Goal: Check status: Check status

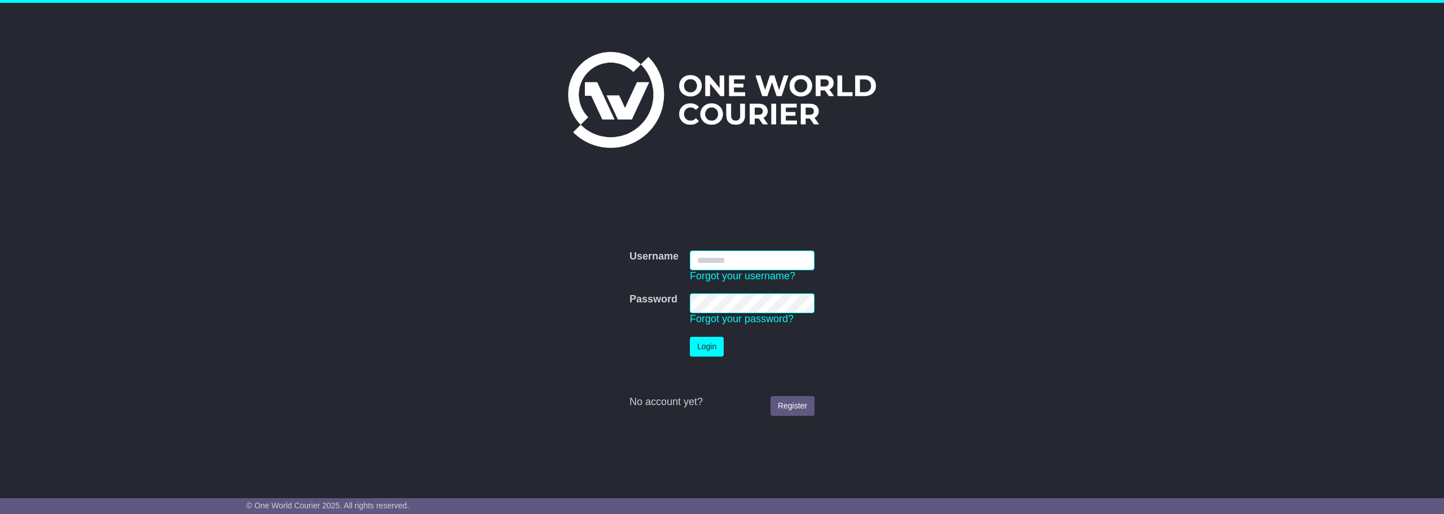
click at [739, 261] on input "Username" at bounding box center [752, 260] width 125 height 20
type input "**********"
click at [703, 338] on button "Login" at bounding box center [707, 347] width 34 height 20
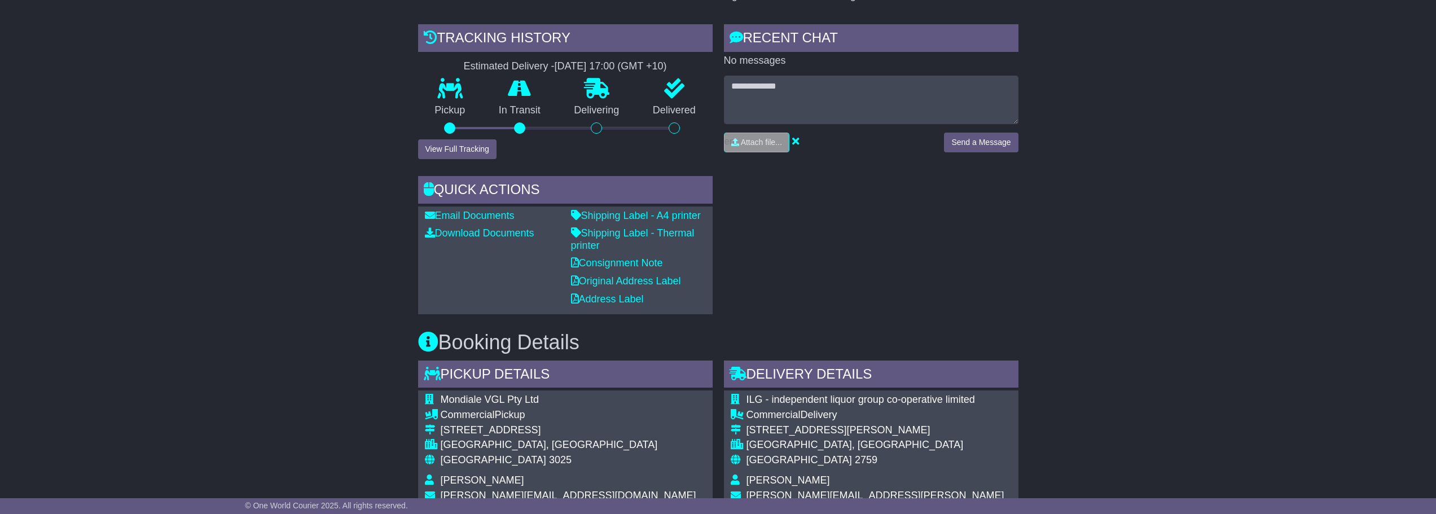
scroll to position [282, 0]
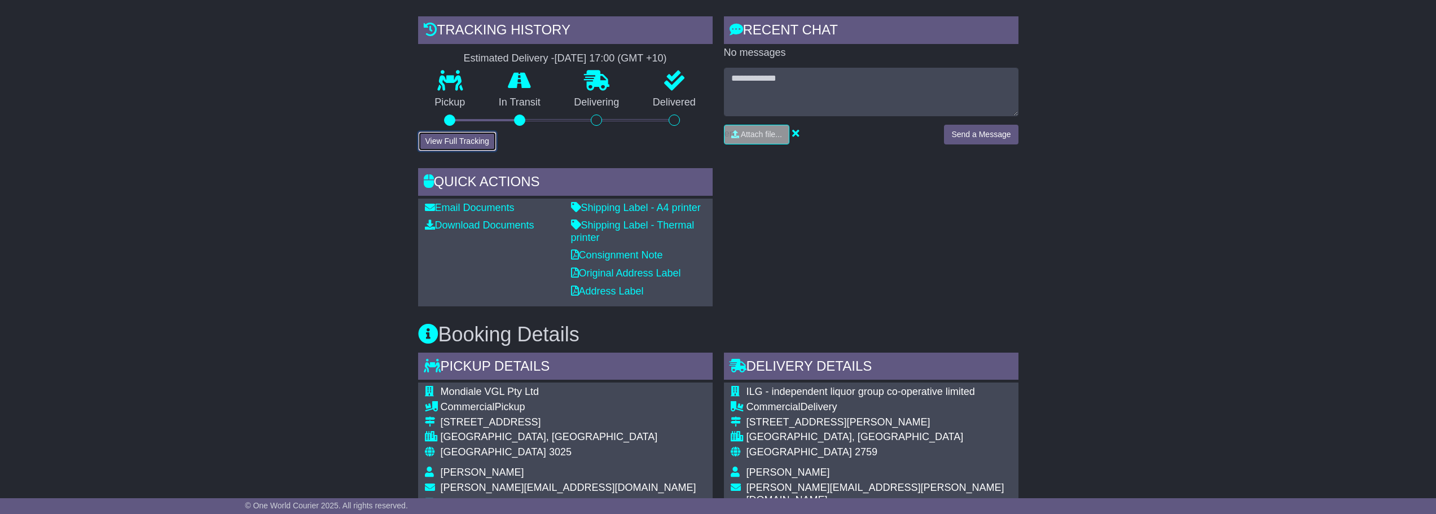
click at [483, 131] on button "View Full Tracking" at bounding box center [457, 141] width 78 height 20
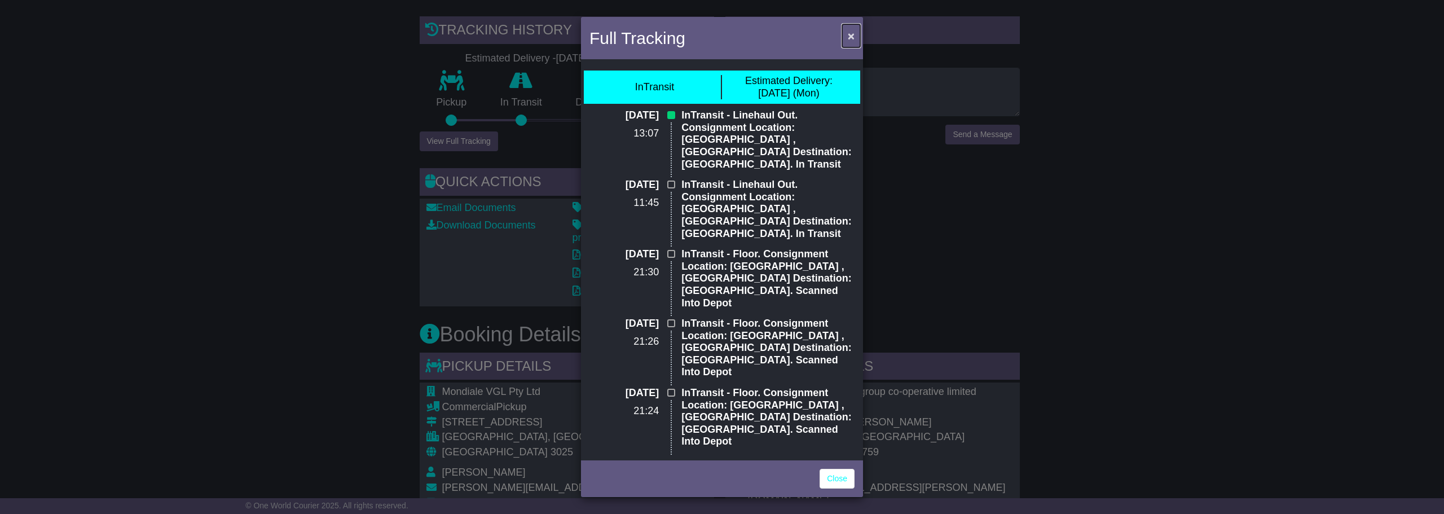
click at [847, 31] on button "×" at bounding box center [851, 35] width 18 height 23
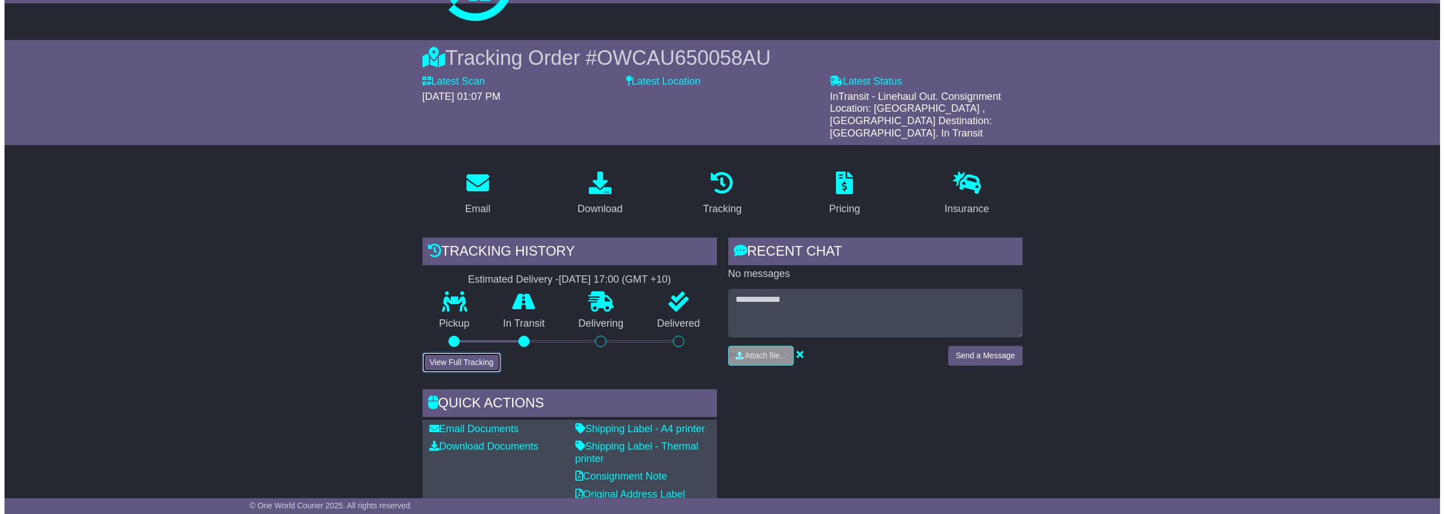
scroll to position [169, 0]
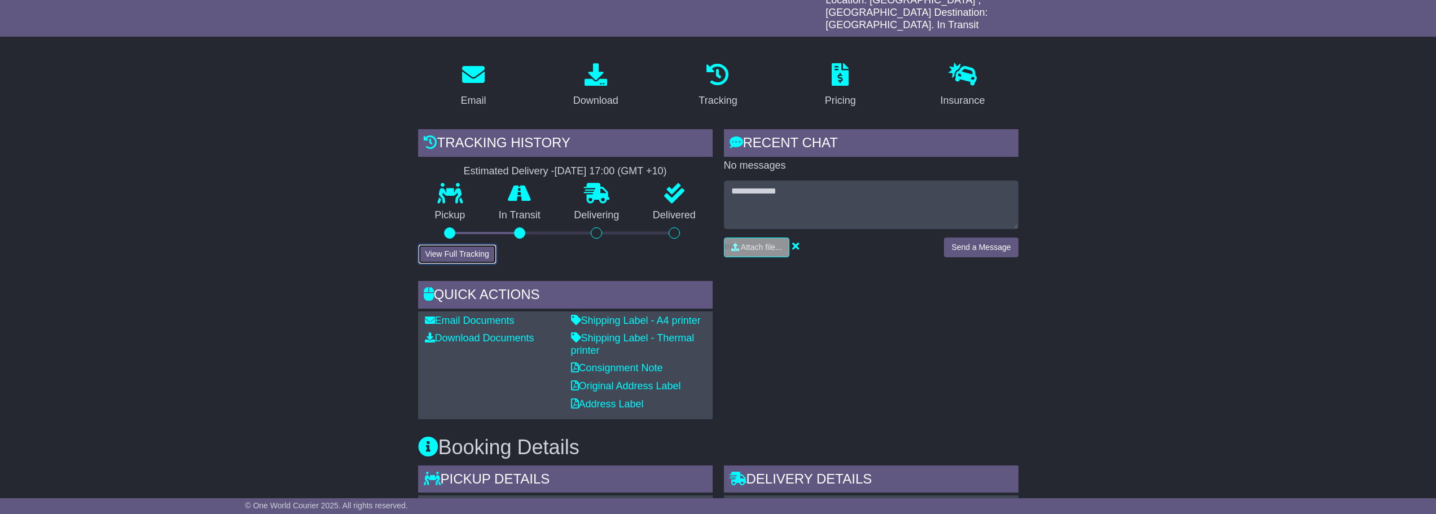
click at [481, 244] on button "View Full Tracking" at bounding box center [457, 254] width 78 height 20
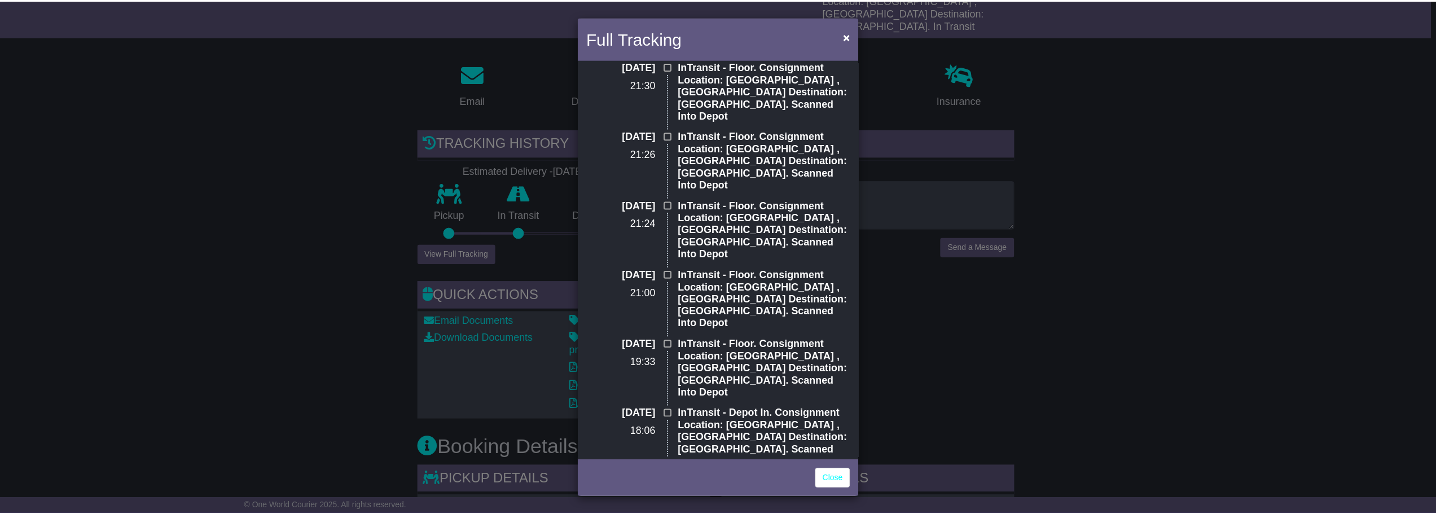
scroll to position [0, 0]
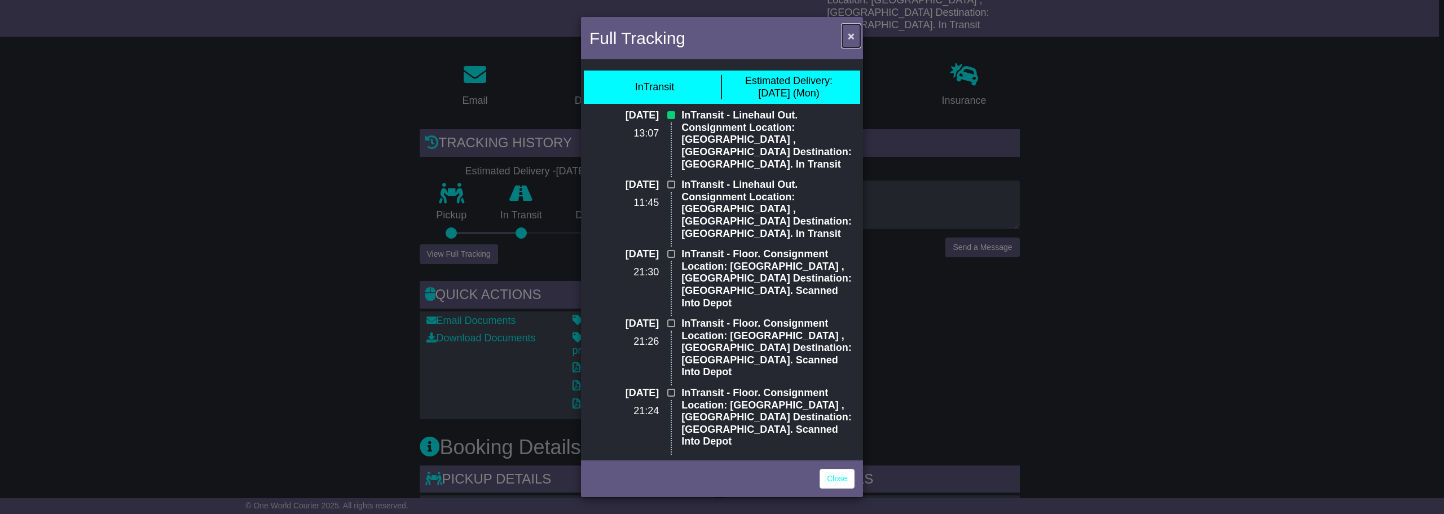
click at [848, 32] on span "×" at bounding box center [851, 35] width 7 height 13
